Goal: Download file/media

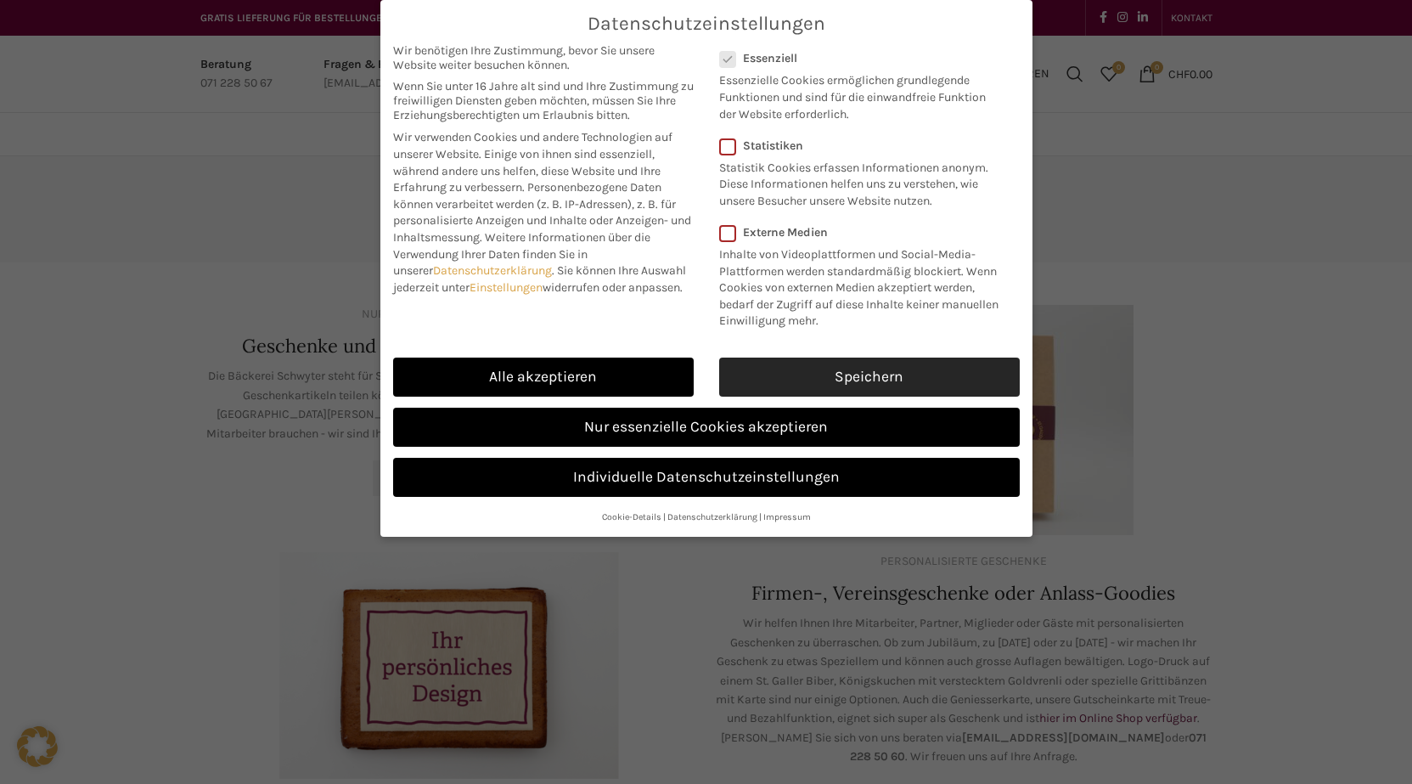
click at [882, 380] on link "Speichern" at bounding box center [869, 377] width 301 height 39
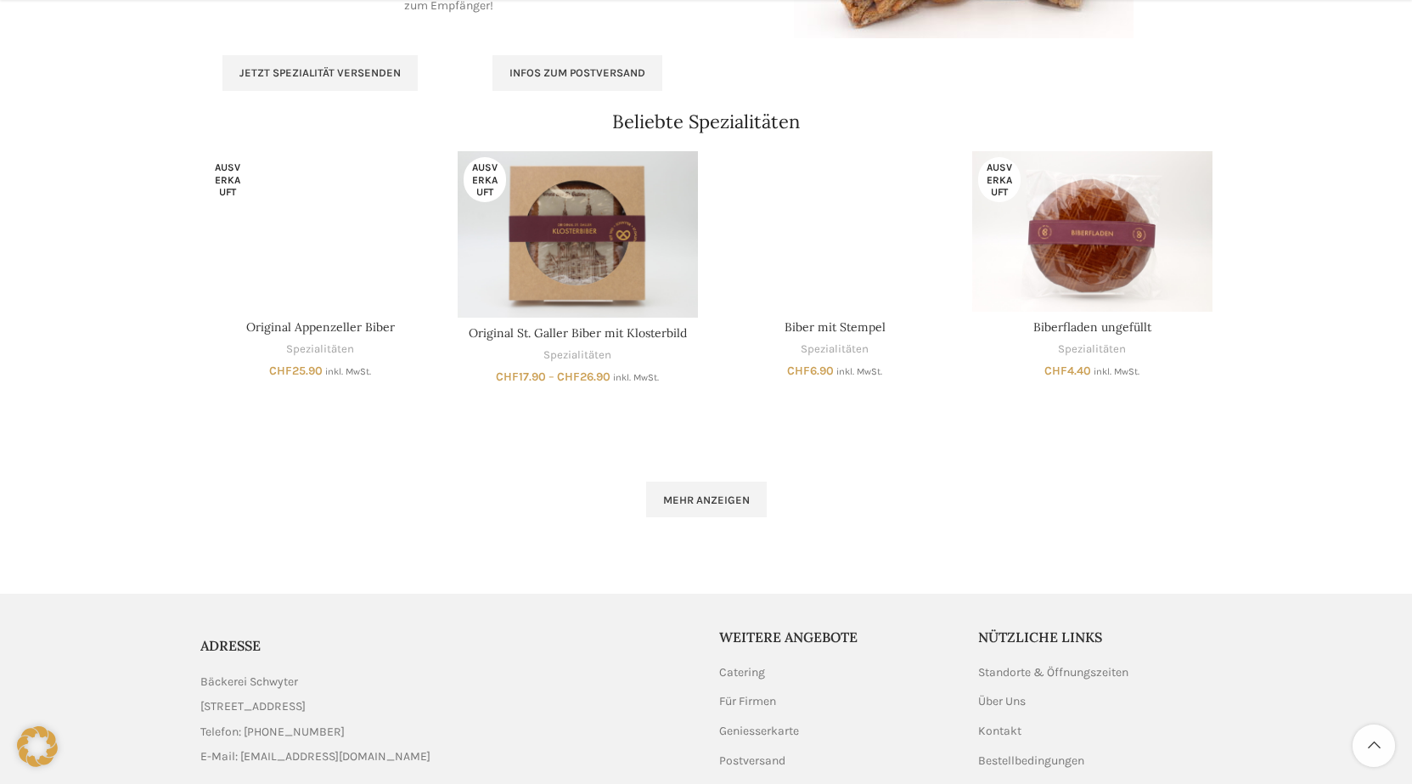
scroll to position [1104, 0]
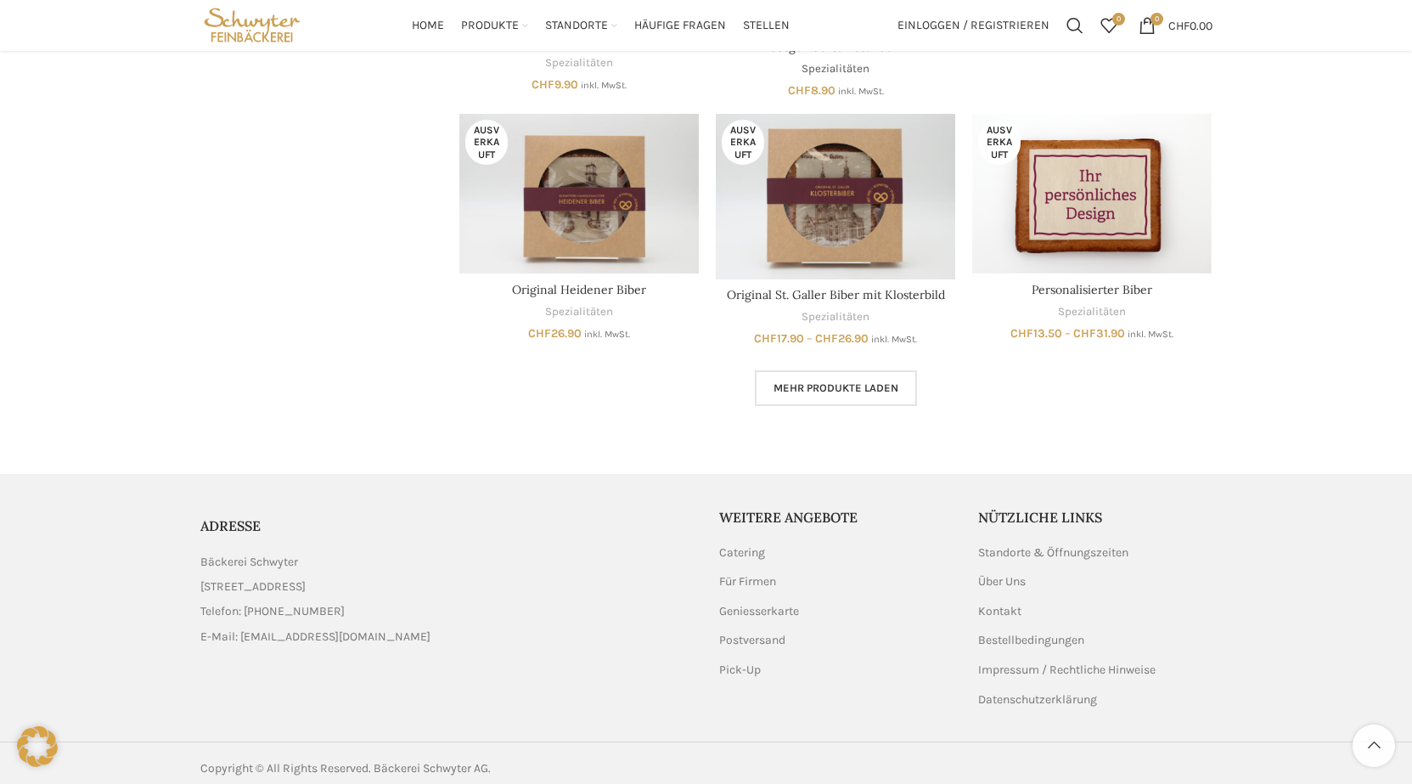
scroll to position [1134, 0]
